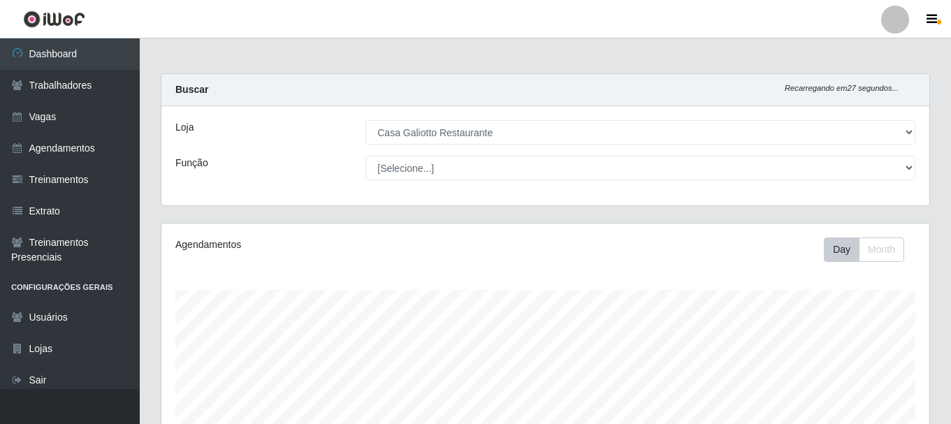
select select "279"
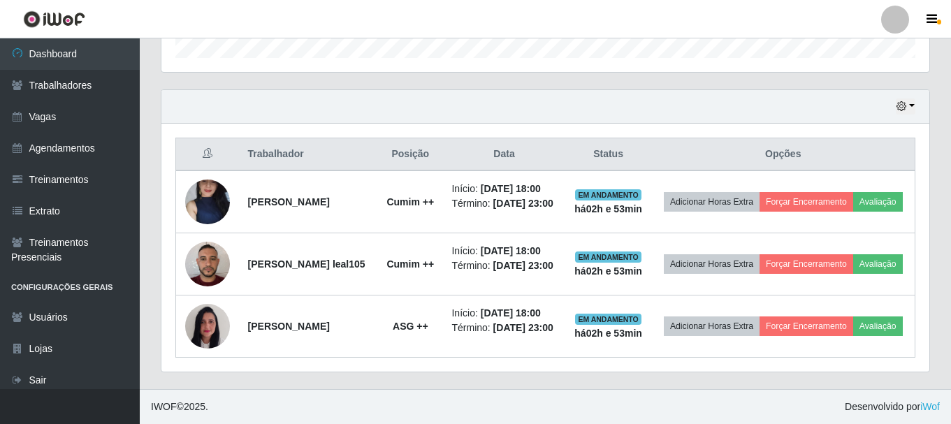
scroll to position [290, 768]
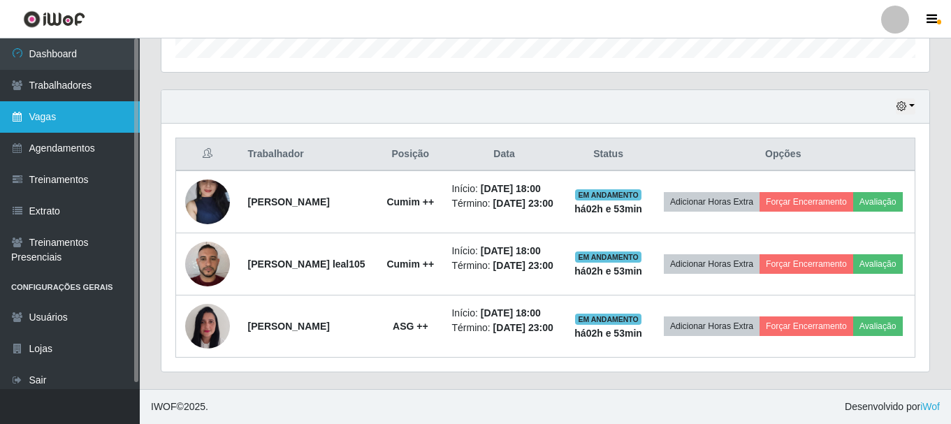
click at [78, 122] on link "Vagas" at bounding box center [70, 116] width 140 height 31
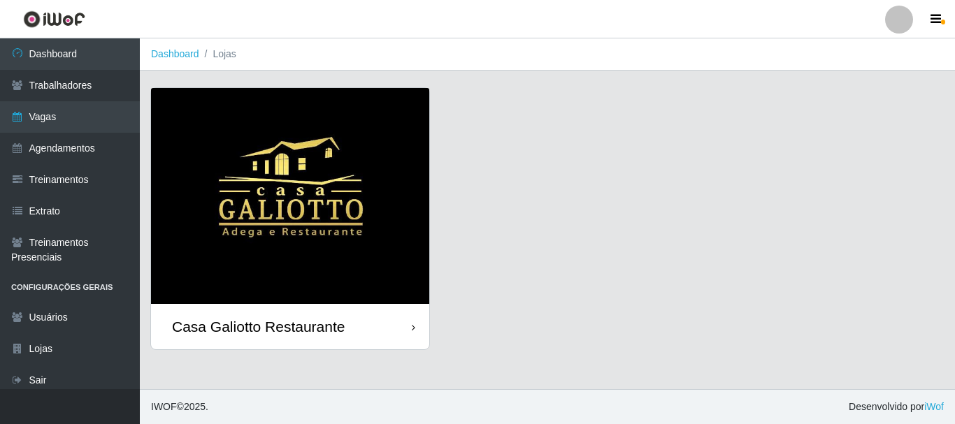
click at [311, 178] on img at bounding box center [290, 196] width 278 height 216
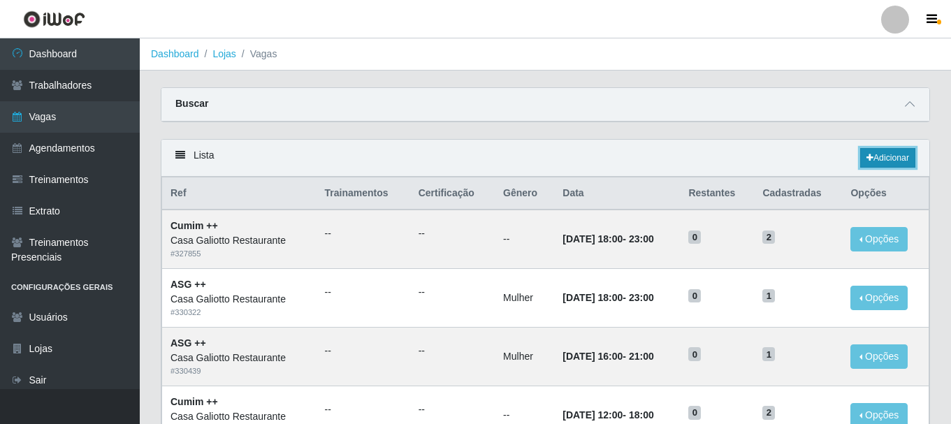
click at [890, 161] on link "Adicionar" at bounding box center [887, 158] width 55 height 20
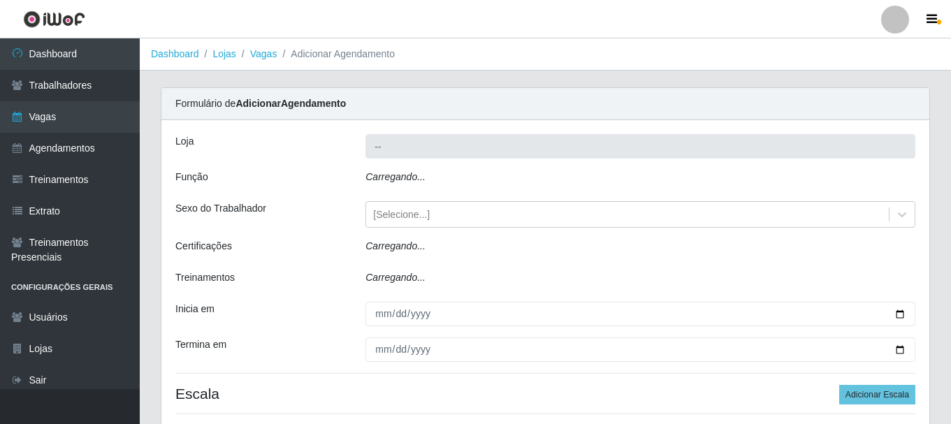
type input "Casa Galiotto Restaurante"
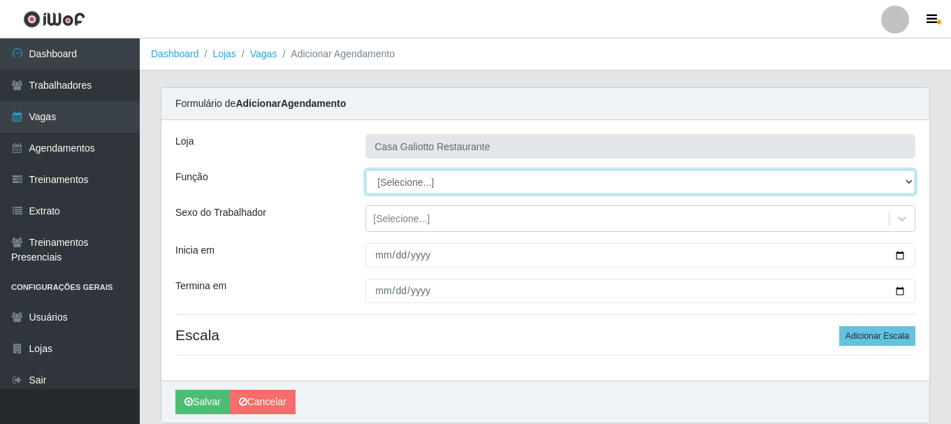
click at [486, 186] on select "[Selecione...] ASG ASG + ASG ++ Auxiliar de Cozinha Auxiliar de Cozinha + Auxil…" at bounding box center [641, 182] width 550 height 24
select select "79"
click at [366, 170] on select "[Selecione...] ASG ASG + ASG ++ Auxiliar de Cozinha Auxiliar de Cozinha + Auxil…" at bounding box center [641, 182] width 550 height 24
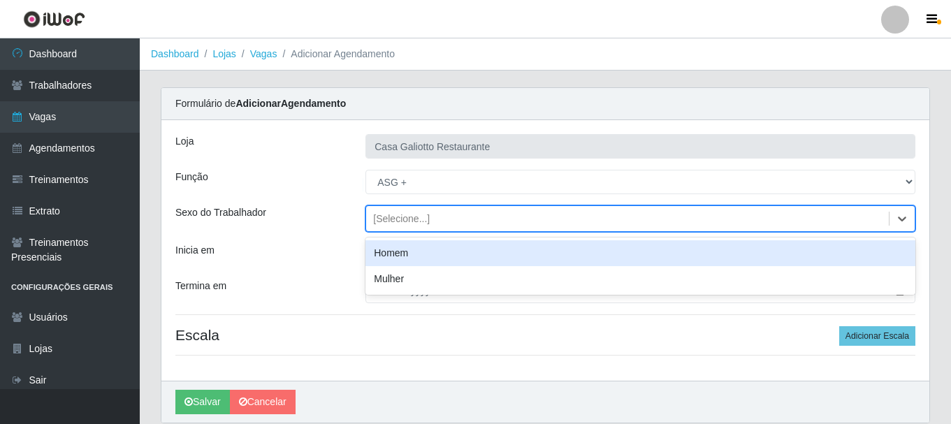
drag, startPoint x: 471, startPoint y: 215, endPoint x: 472, endPoint y: 232, distance: 16.8
click at [472, 217] on div "[Selecione...]" at bounding box center [627, 219] width 523 height 23
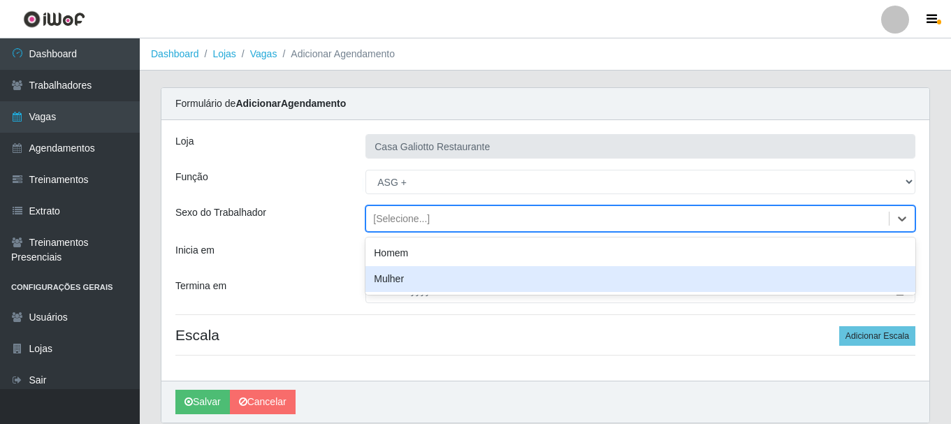
click at [469, 274] on div "Mulher" at bounding box center [641, 279] width 550 height 26
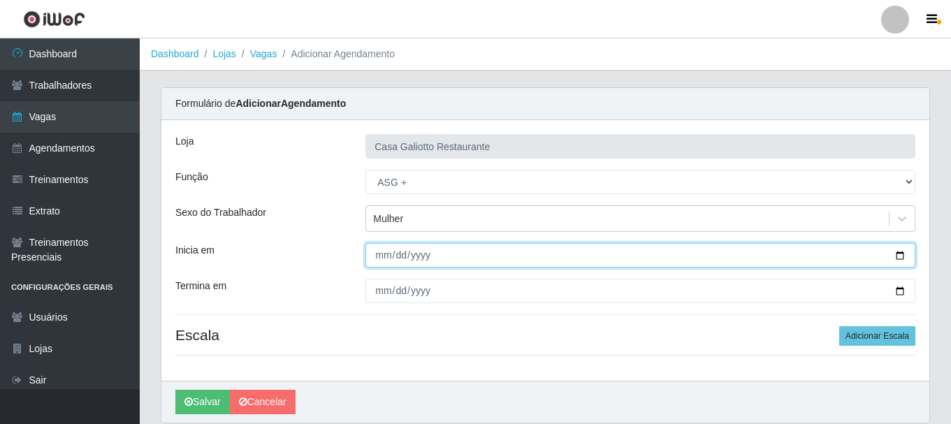
click at [903, 257] on input "Inicia em" at bounding box center [641, 255] width 550 height 24
type input "[DATE]"
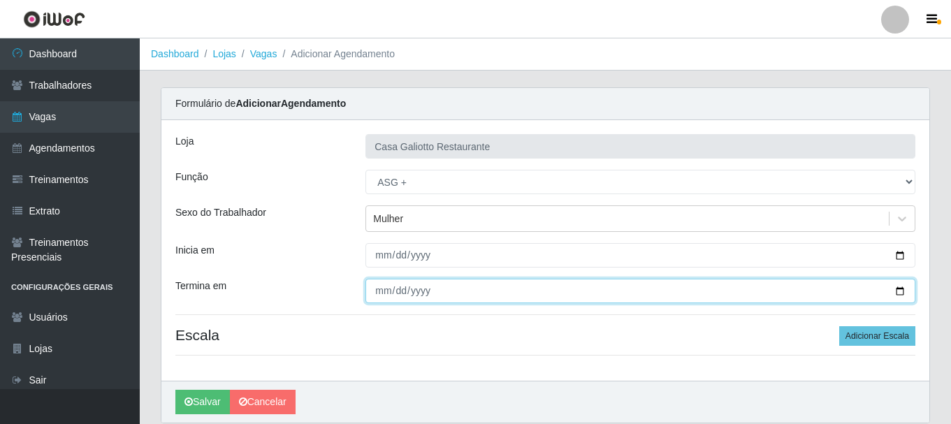
click at [901, 291] on input "Termina em" at bounding box center [641, 291] width 550 height 24
type input "[DATE]"
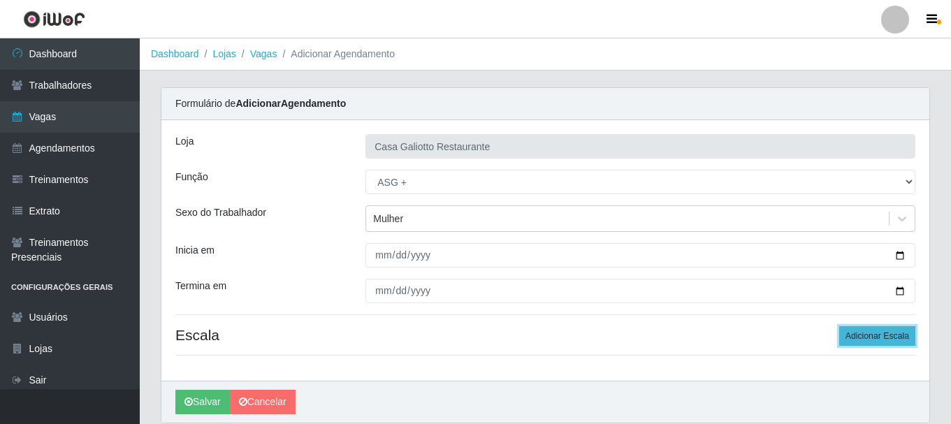
click at [867, 337] on button "Adicionar Escala" at bounding box center [877, 336] width 76 height 20
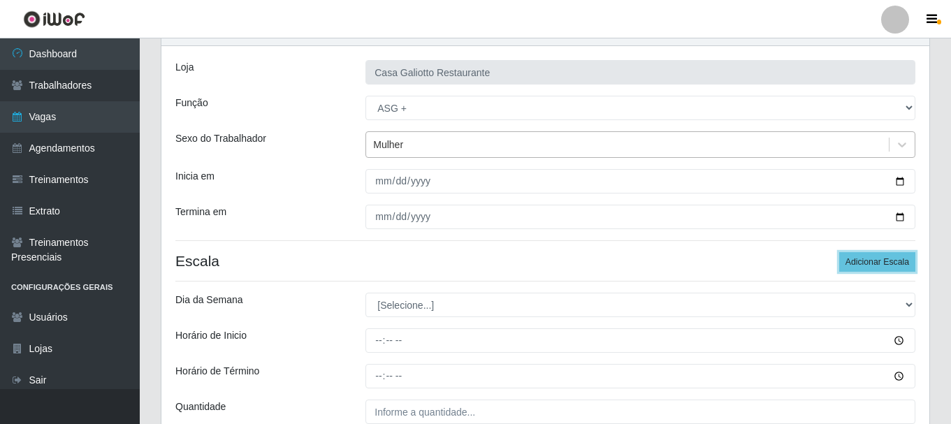
scroll to position [205, 0]
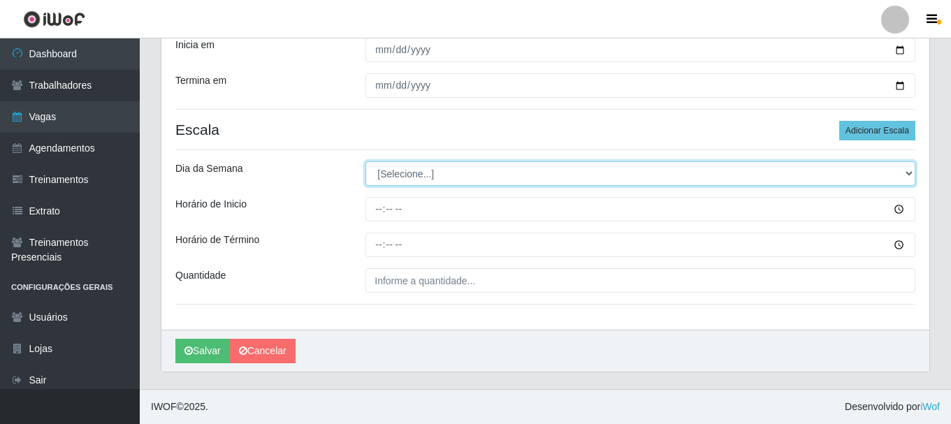
click at [465, 184] on select "[Selecione...] Segunda Terça Quarta Quinta Sexta Sábado Domingo" at bounding box center [641, 173] width 550 height 24
select select "2"
click at [366, 161] on select "[Selecione...] Segunda Terça Quarta Quinta Sexta Sábado Domingo" at bounding box center [641, 173] width 550 height 24
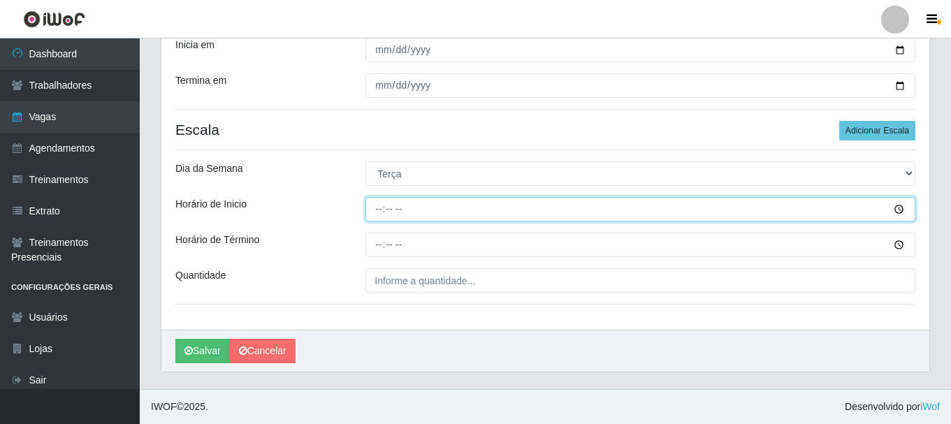
click at [431, 212] on input "Horário de Inicio" at bounding box center [641, 209] width 550 height 24
type input "19:00"
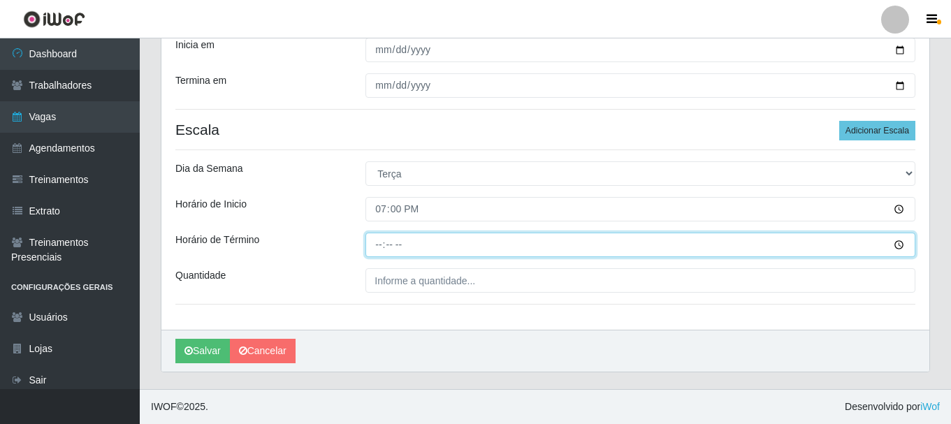
click at [375, 245] on input "Horário de Término" at bounding box center [641, 245] width 550 height 24
type input "23:00"
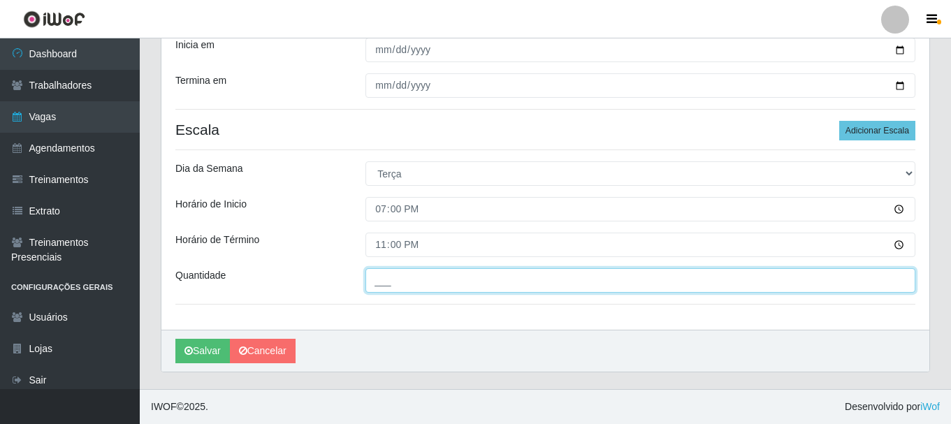
click at [402, 278] on input "___" at bounding box center [641, 280] width 550 height 24
type input "1__"
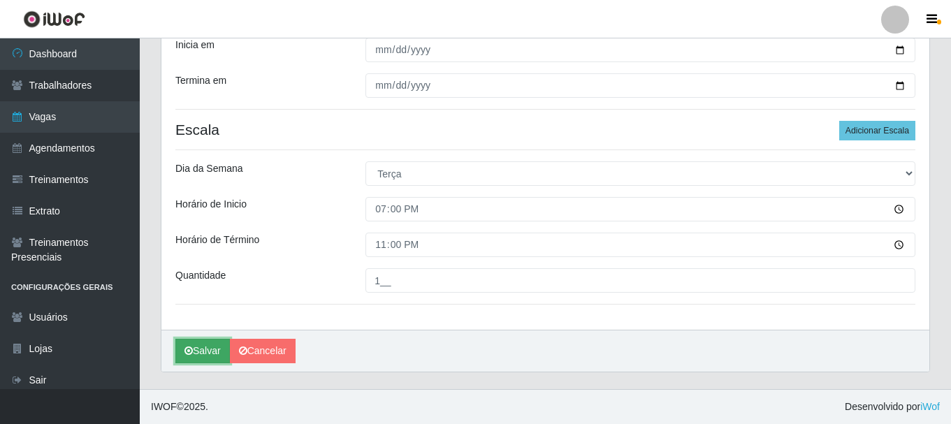
click at [212, 344] on button "Salvar" at bounding box center [202, 351] width 55 height 24
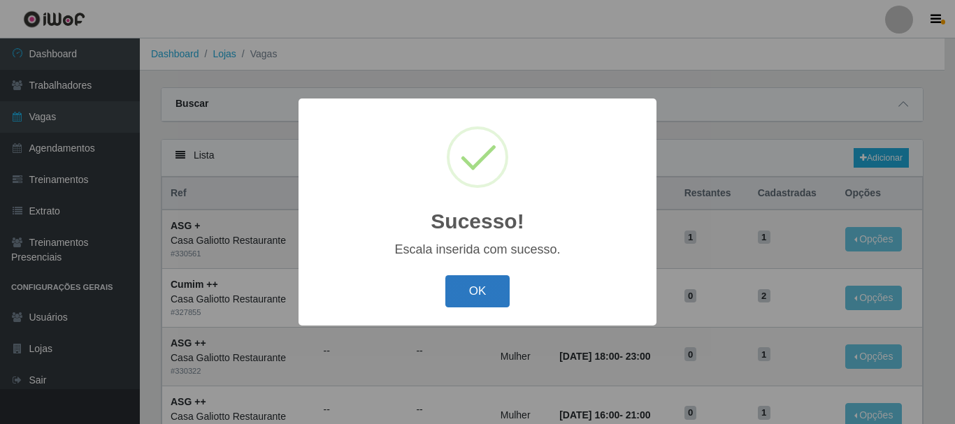
click at [496, 291] on button "OK" at bounding box center [477, 291] width 65 height 33
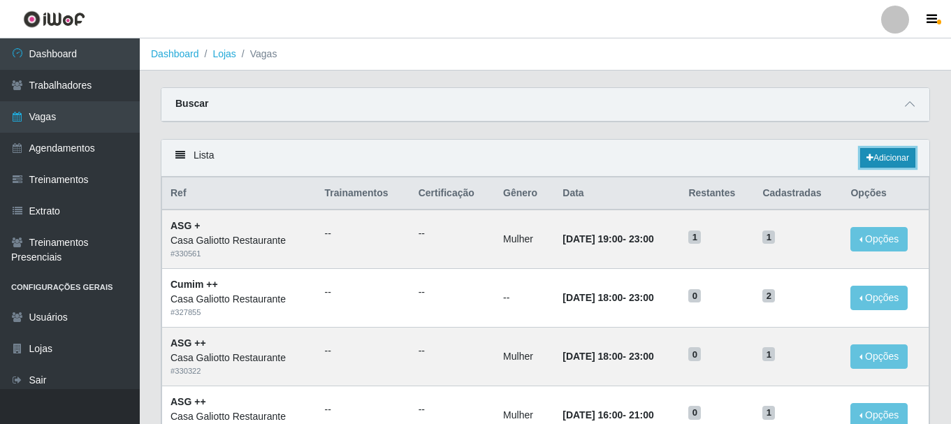
click at [897, 154] on link "Adicionar" at bounding box center [887, 158] width 55 height 20
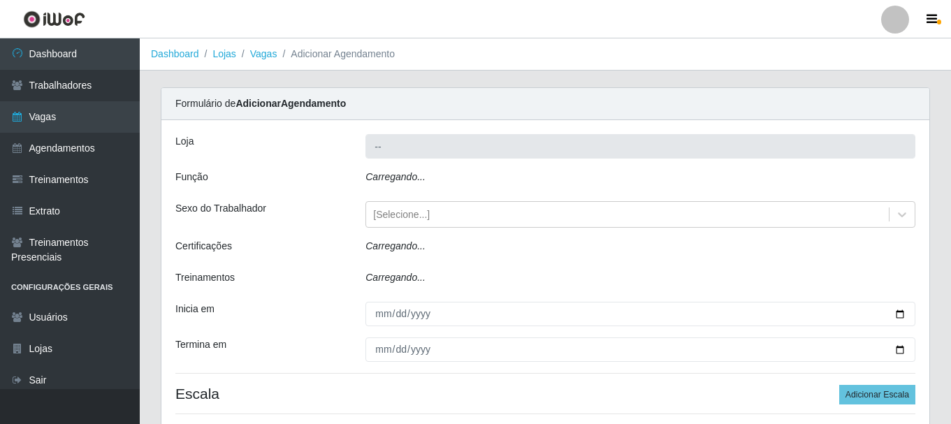
type input "Casa Galiotto Restaurante"
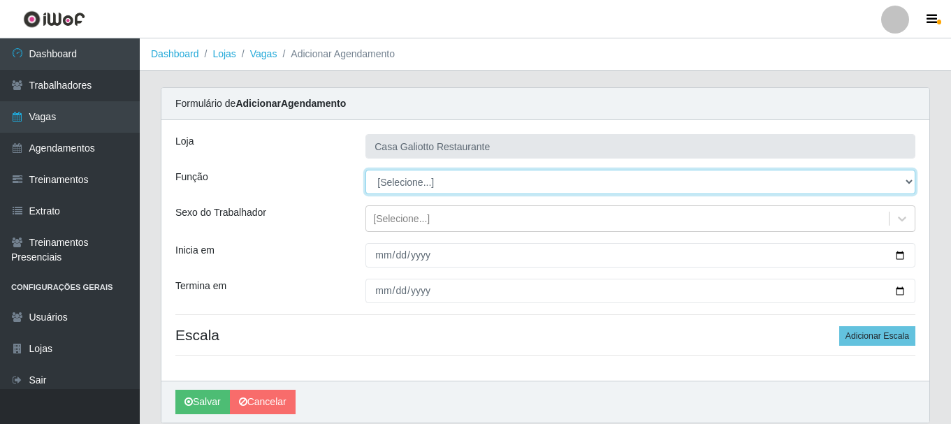
click at [481, 182] on select "[Selecione...] ASG ASG + ASG ++ Auxiliar de Cozinha Auxiliar de Cozinha + Auxil…" at bounding box center [641, 182] width 550 height 24
select select "79"
click at [366, 170] on select "[Selecione...] ASG ASG + ASG ++ Auxiliar de Cozinha Auxiliar de Cozinha + Auxil…" at bounding box center [641, 182] width 550 height 24
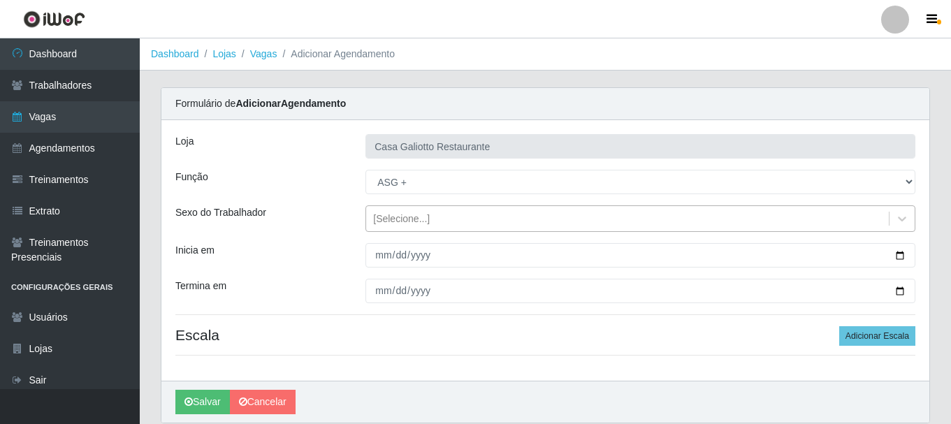
click at [442, 217] on div "[Selecione...]" at bounding box center [627, 219] width 523 height 23
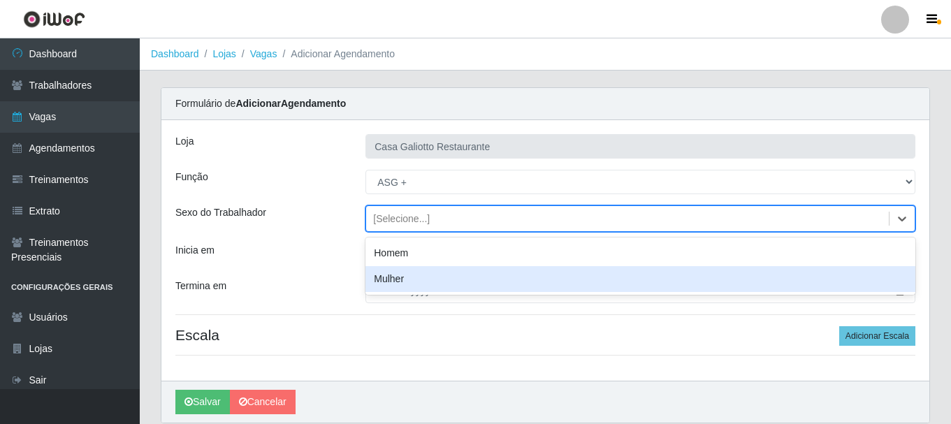
click at [434, 271] on div "Mulher" at bounding box center [641, 279] width 550 height 26
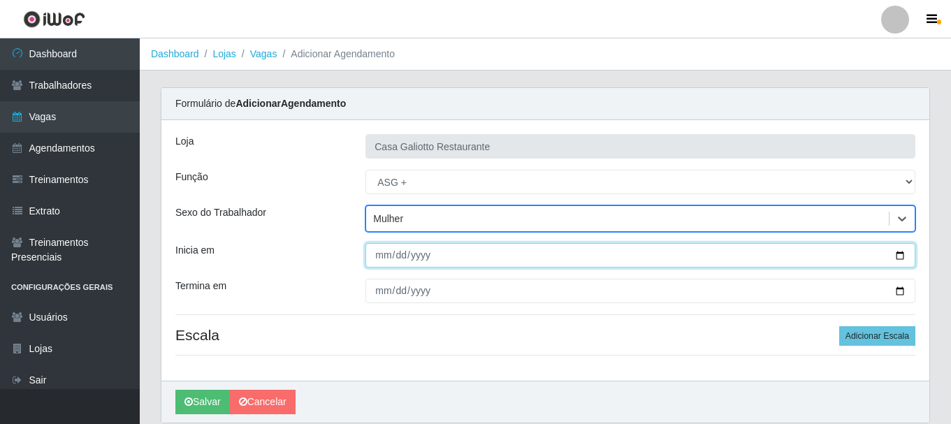
click at [900, 258] on input "Inicia em" at bounding box center [641, 255] width 550 height 24
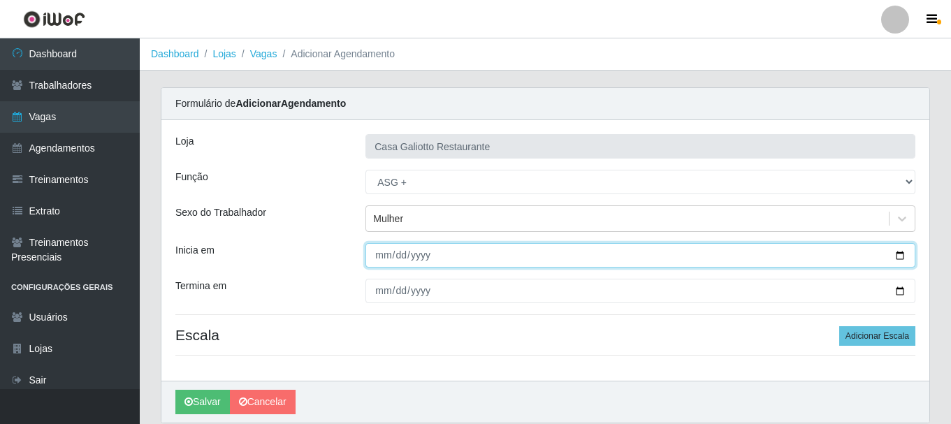
type input "[DATE]"
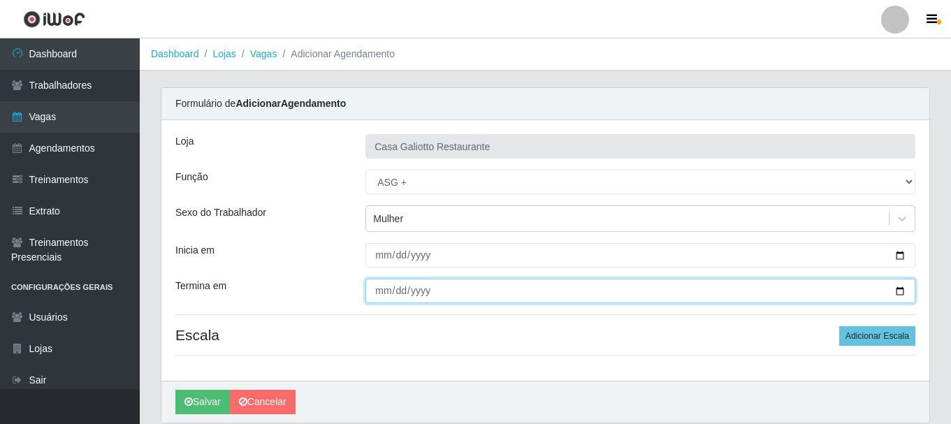
click at [900, 293] on input "Termina em" at bounding box center [641, 291] width 550 height 24
type input "[DATE]"
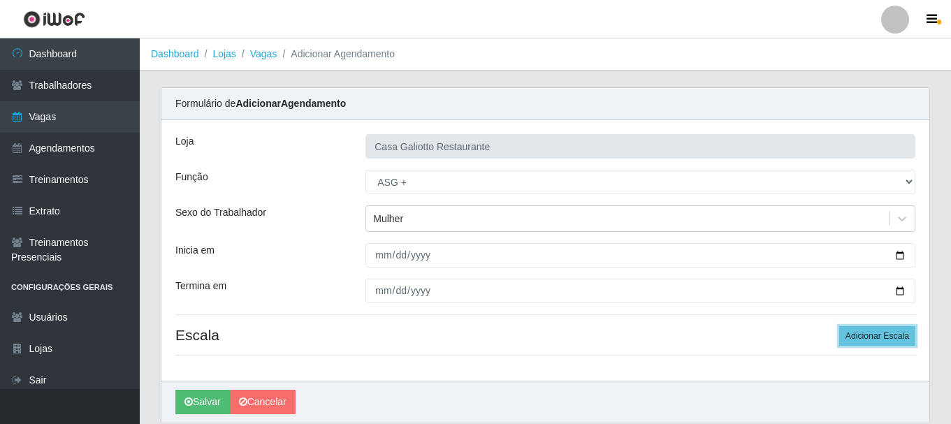
drag, startPoint x: 895, startPoint y: 332, endPoint x: 831, endPoint y: 330, distance: 63.6
click at [893, 333] on button "Adicionar Escala" at bounding box center [877, 336] width 76 height 20
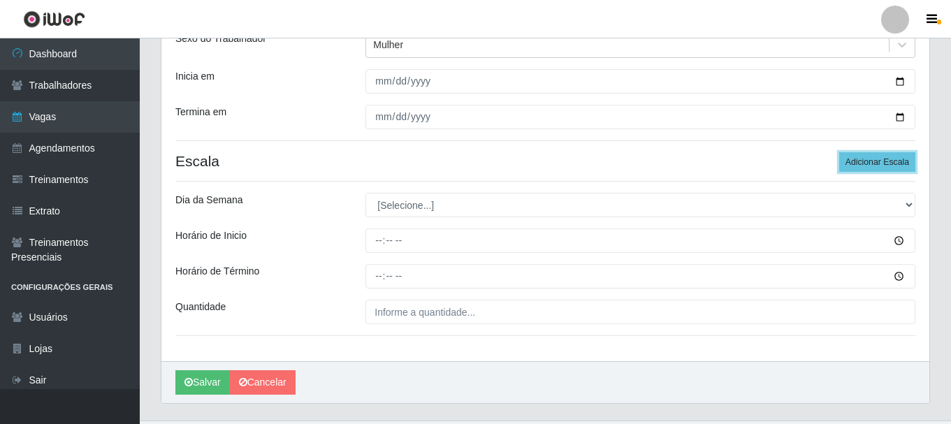
scroll to position [205, 0]
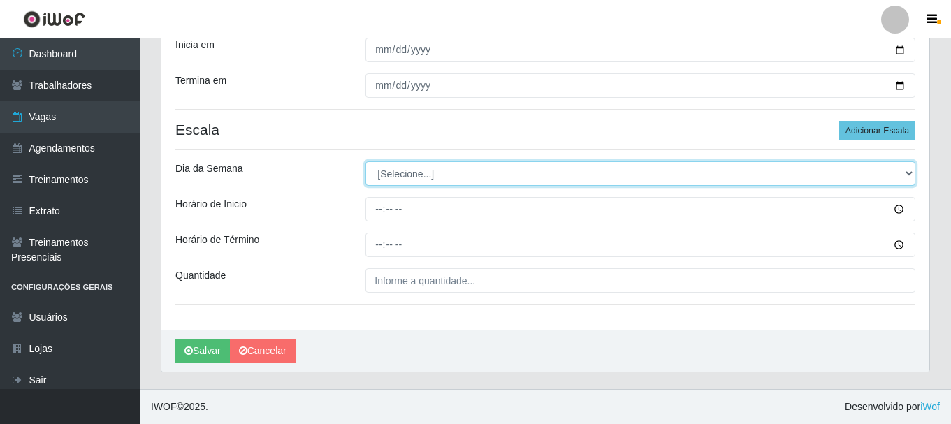
drag, startPoint x: 452, startPoint y: 161, endPoint x: 457, endPoint y: 174, distance: 13.5
click at [456, 171] on select "[Selecione...] Segunda Terça Quarta Quinta Sexta Sábado Domingo" at bounding box center [641, 173] width 550 height 24
click at [457, 174] on select "[Selecione...] Segunda Terça Quarta Quinta Sexta Sábado Domingo" at bounding box center [641, 173] width 550 height 24
click at [451, 178] on select "[Selecione...] Segunda Terça Quarta Quinta Sexta Sábado Domingo" at bounding box center [641, 173] width 550 height 24
select select "3"
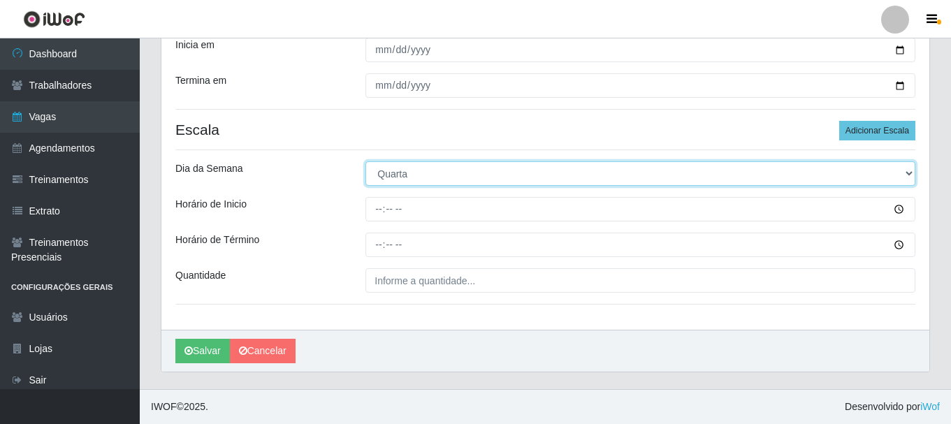
click at [366, 161] on select "[Selecione...] Segunda Terça Quarta Quinta Sexta Sábado Domingo" at bounding box center [641, 173] width 550 height 24
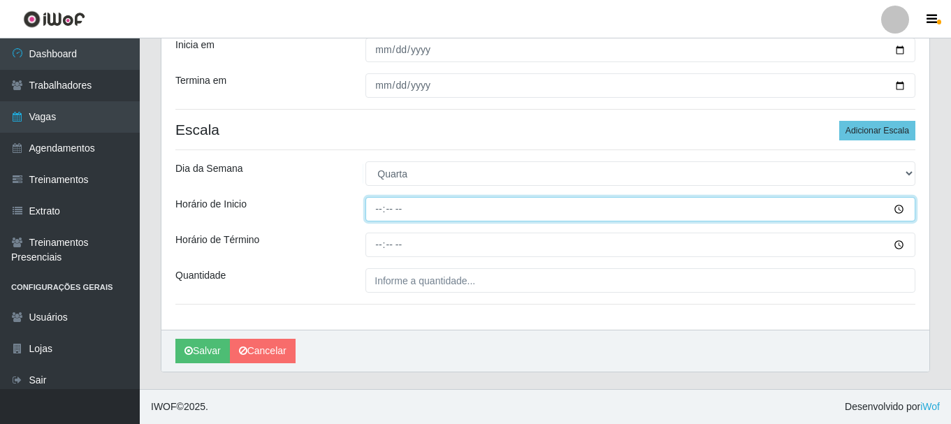
click at [461, 212] on input "Horário de Inicio" at bounding box center [641, 209] width 550 height 24
type input "19:00"
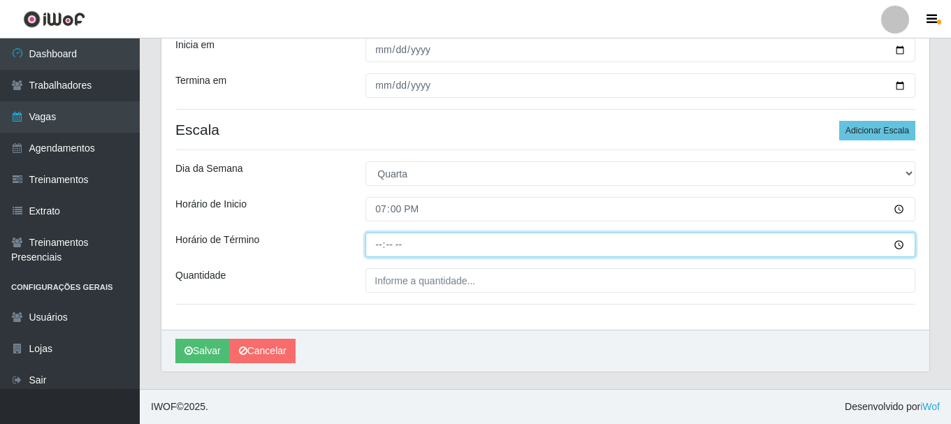
click at [378, 241] on input "Horário de Término" at bounding box center [641, 245] width 550 height 24
type input "23:00"
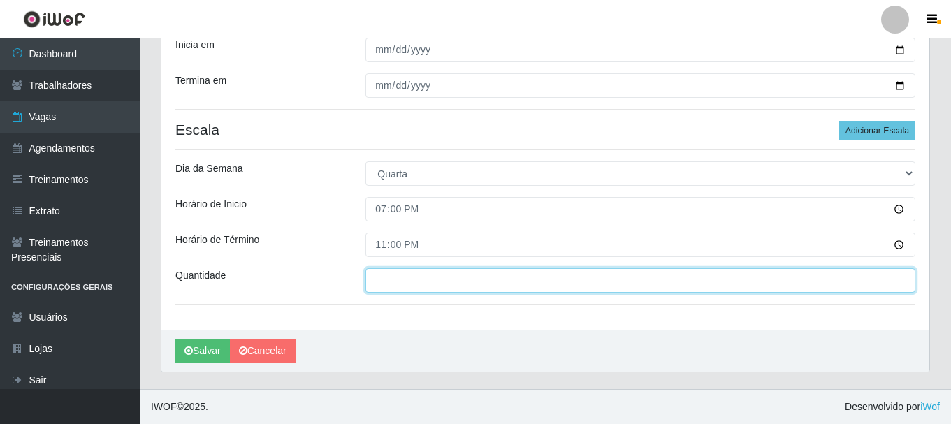
click at [500, 279] on input "___" at bounding box center [641, 280] width 550 height 24
type input "1__"
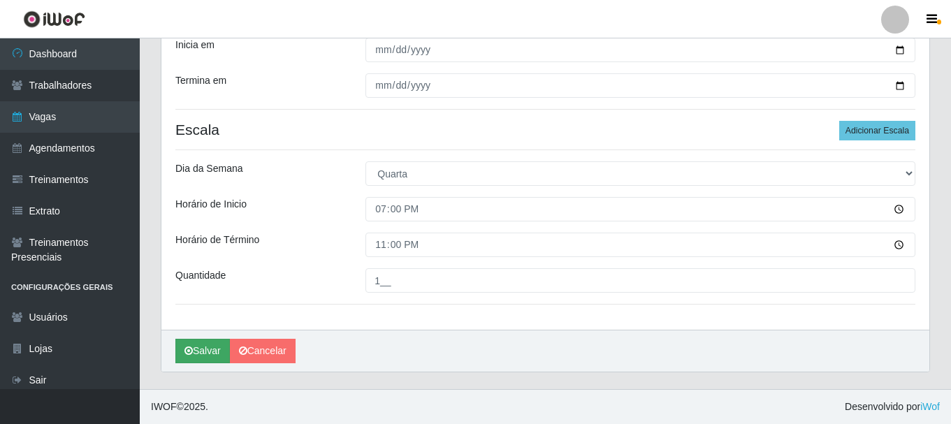
drag, startPoint x: 224, startPoint y: 331, endPoint x: 206, endPoint y: 345, distance: 22.9
click at [220, 335] on div "[PERSON_NAME]" at bounding box center [545, 351] width 768 height 42
click at [206, 345] on button "Salvar" at bounding box center [202, 351] width 55 height 24
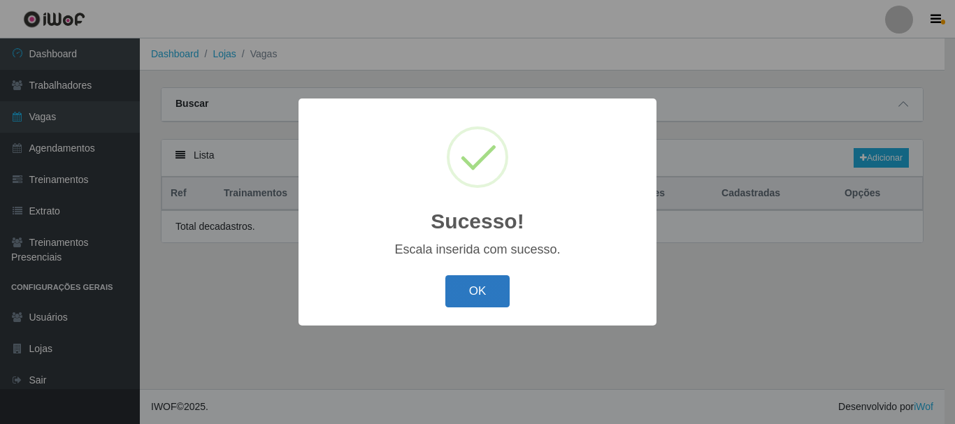
click at [477, 293] on button "OK" at bounding box center [477, 291] width 65 height 33
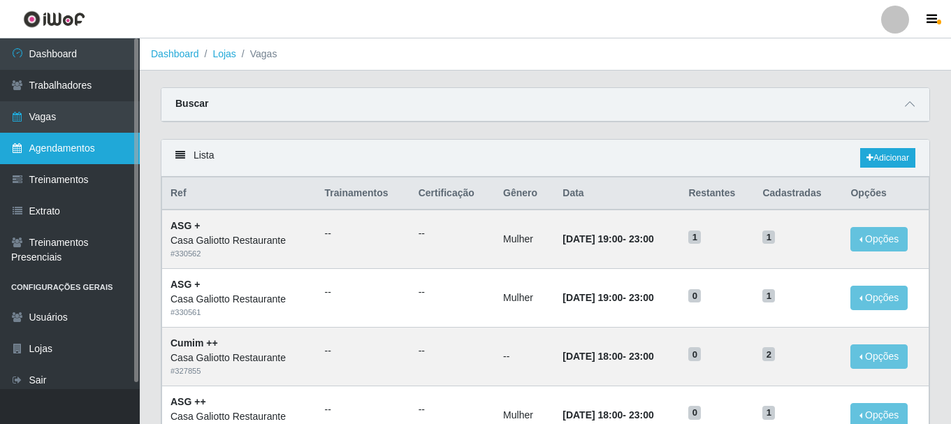
click at [47, 144] on link "Agendamentos" at bounding box center [70, 148] width 140 height 31
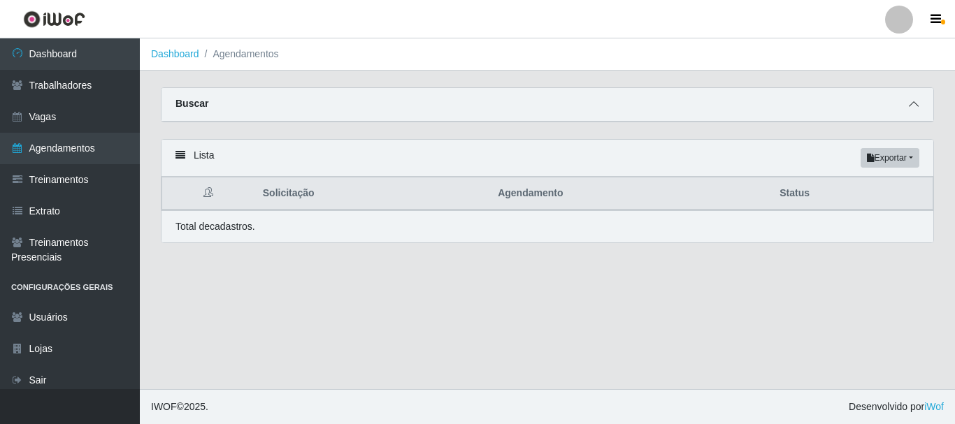
click at [909, 106] on icon at bounding box center [914, 104] width 10 height 10
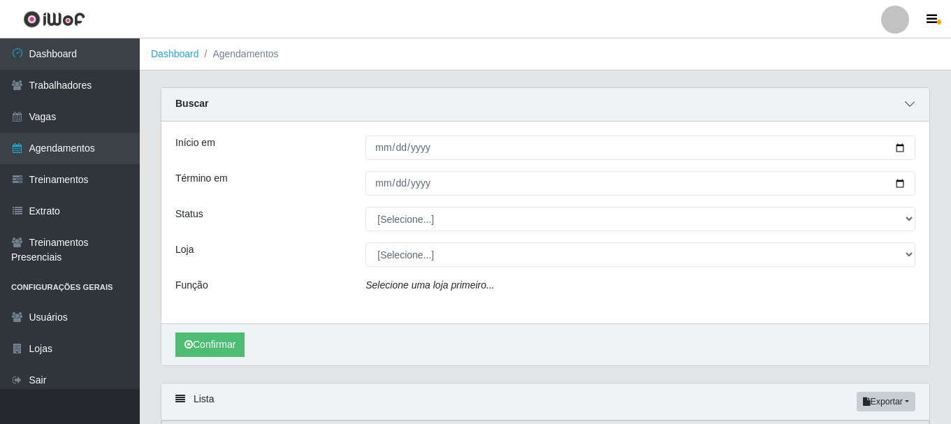
click at [909, 106] on icon at bounding box center [910, 104] width 10 height 10
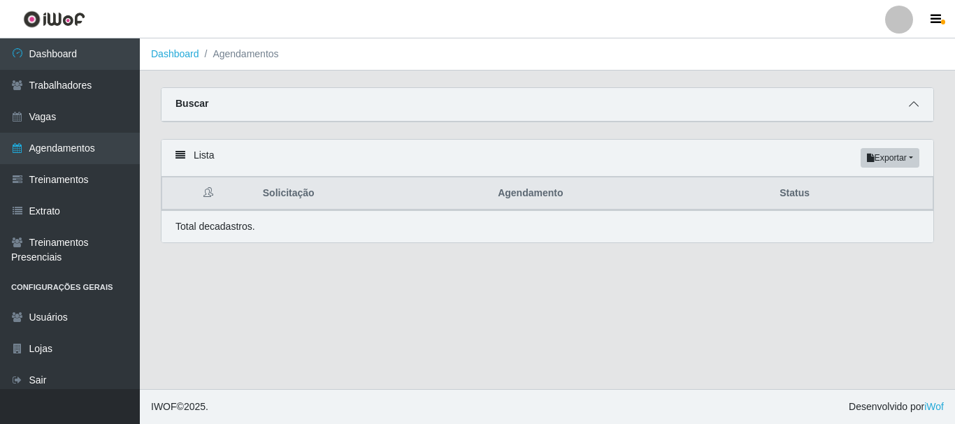
click at [909, 106] on icon at bounding box center [914, 104] width 10 height 10
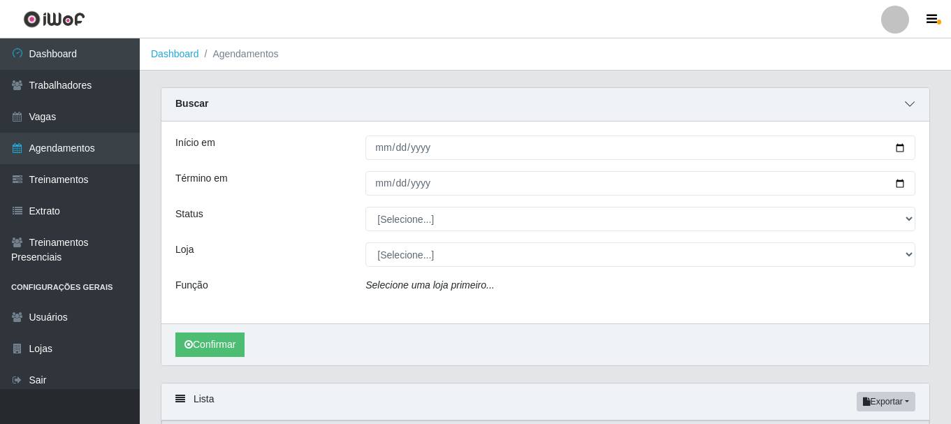
click at [909, 106] on icon at bounding box center [910, 104] width 10 height 10
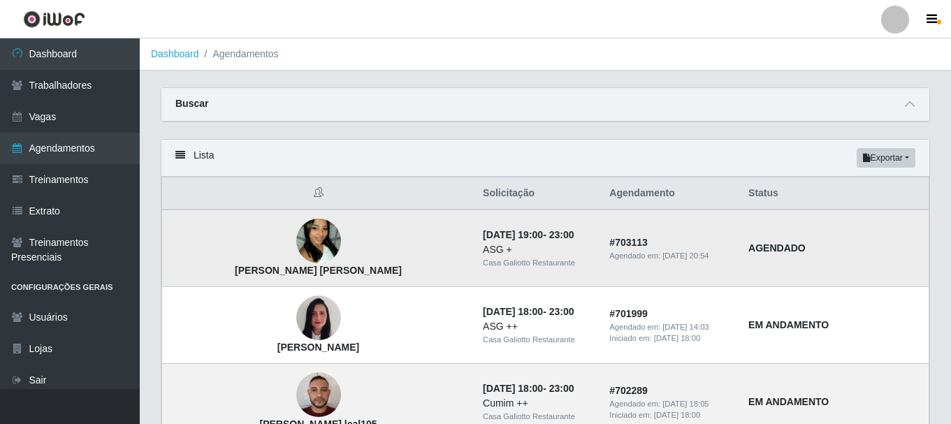
click at [296, 250] on img at bounding box center [318, 242] width 45 height 80
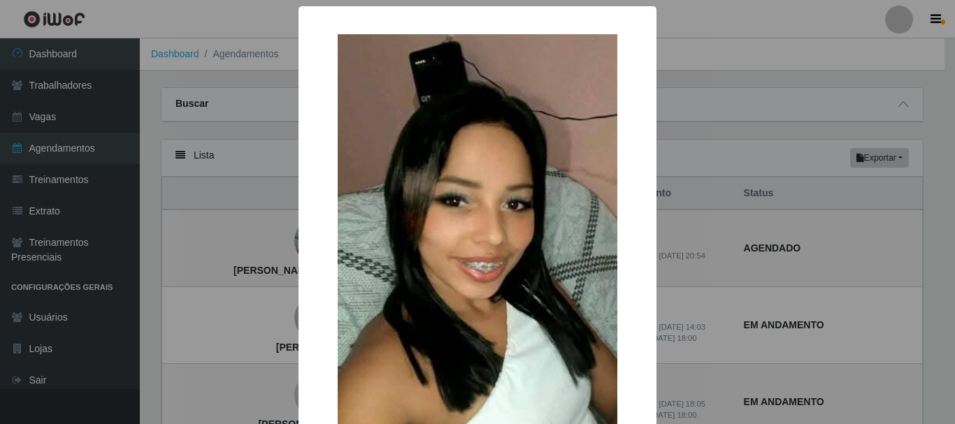
click at [756, 120] on div "× [PERSON_NAME] [PERSON_NAME] OK Cancel" at bounding box center [477, 212] width 955 height 424
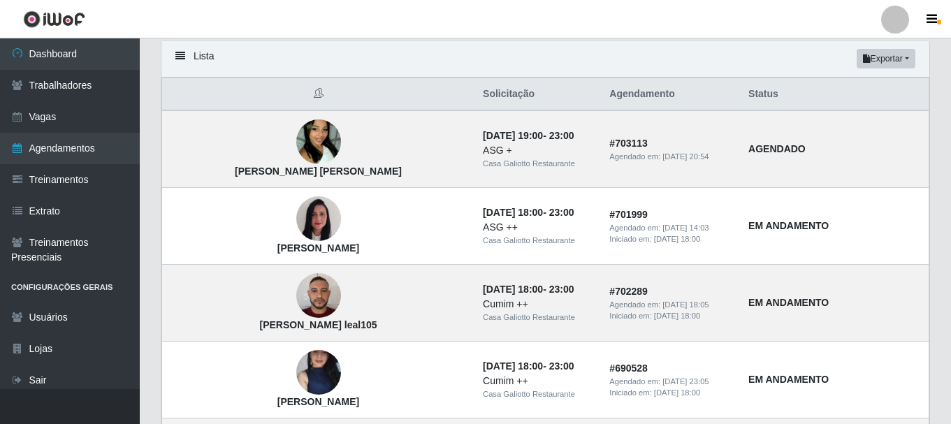
scroll to position [70, 0]
